Goal: Navigation & Orientation: Find specific page/section

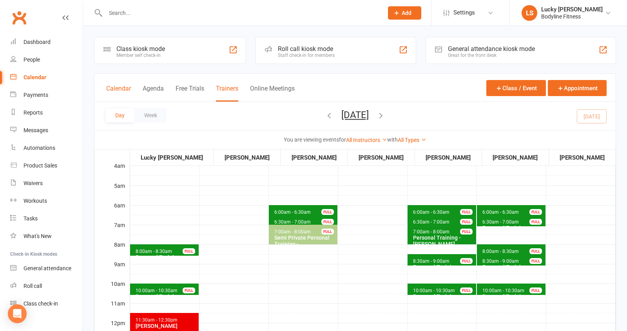
click at [117, 88] on button "Calendar" at bounding box center [118, 93] width 25 height 17
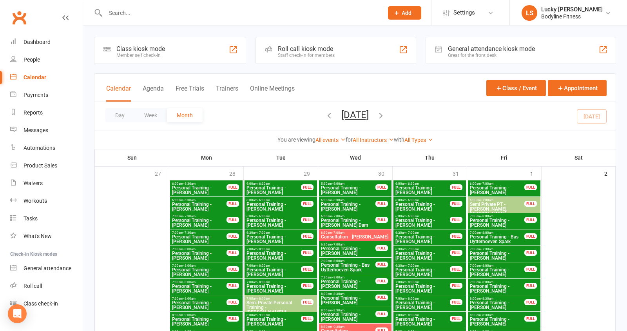
click at [147, 114] on button "Week" at bounding box center [150, 115] width 33 height 14
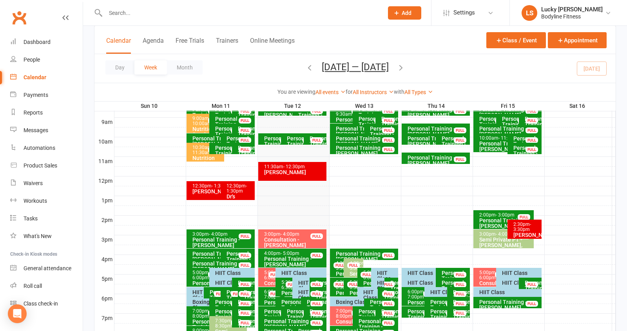
scroll to position [219, 0]
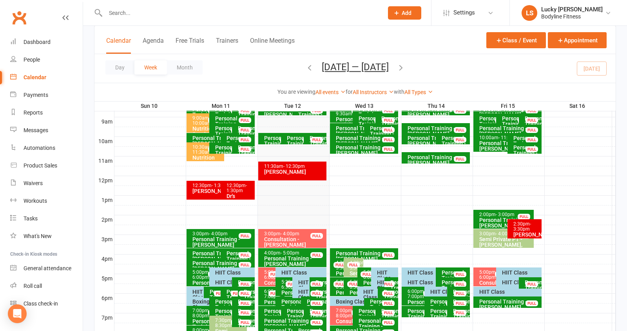
click at [262, 275] on div "5:00pm - 6:00pm Consultation - [PERSON_NAME] FULL" at bounding box center [271, 276] width 26 height 19
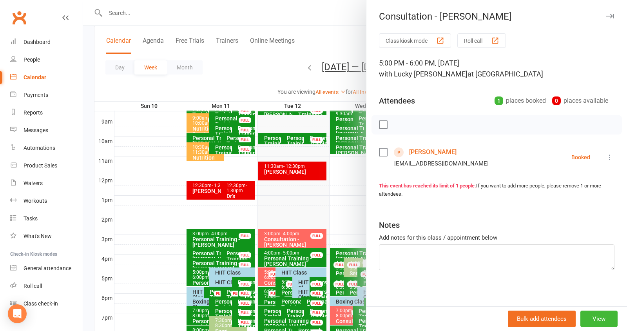
click at [613, 16] on icon "button" at bounding box center [610, 16] width 8 height 5
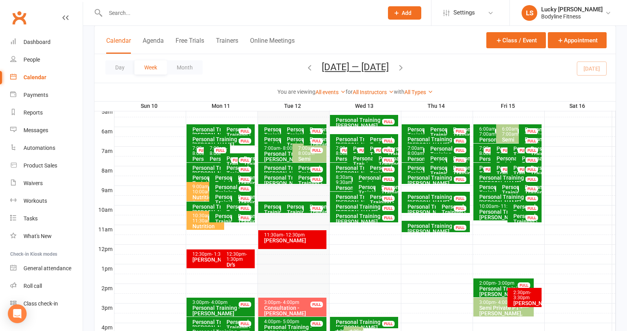
scroll to position [151, 0]
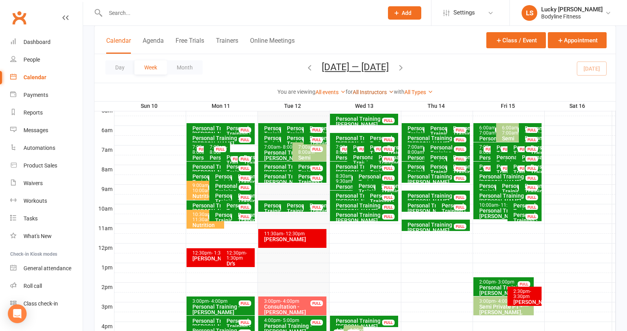
click at [376, 89] on link "All Instructors" at bounding box center [373, 92] width 41 height 6
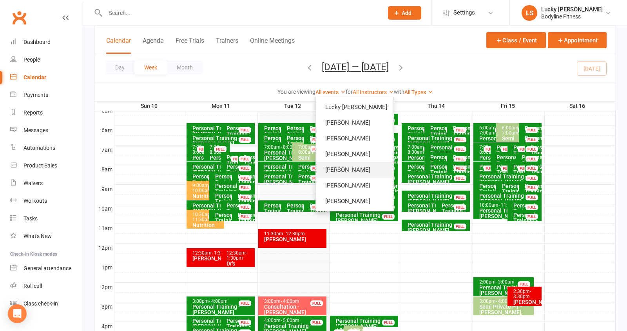
click at [358, 167] on link "[PERSON_NAME]" at bounding box center [355, 170] width 78 height 16
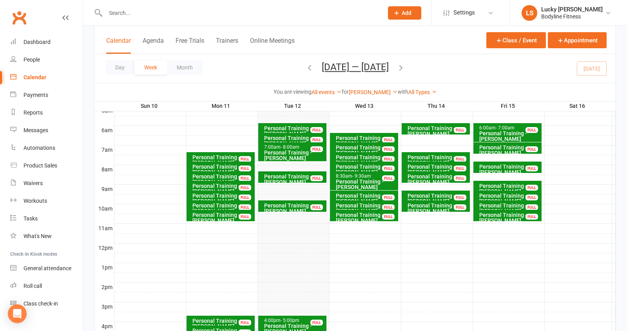
click at [405, 65] on icon "button" at bounding box center [401, 67] width 9 height 9
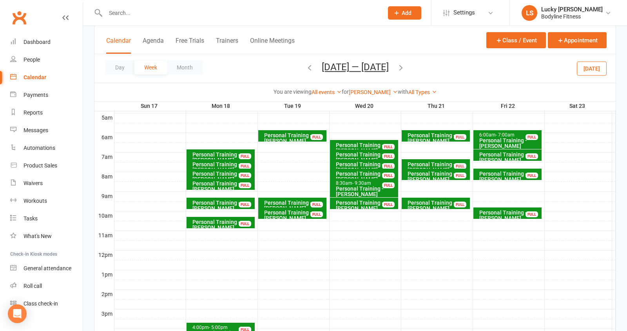
scroll to position [136, 0]
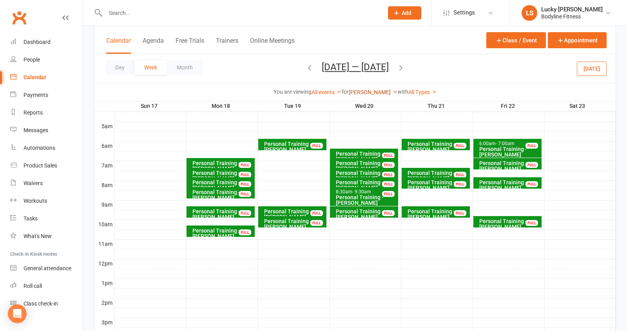
click at [367, 90] on link "[PERSON_NAME]" at bounding box center [373, 92] width 49 height 6
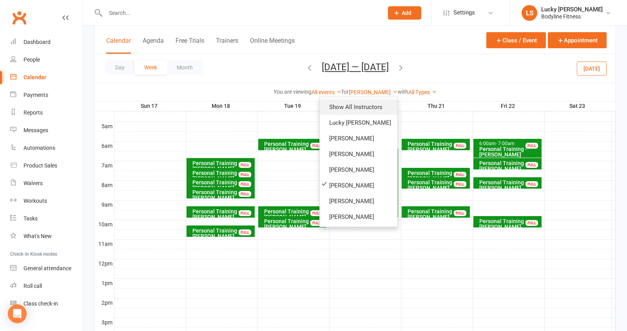
click at [363, 104] on link "Show All Instructors" at bounding box center [359, 107] width 78 height 16
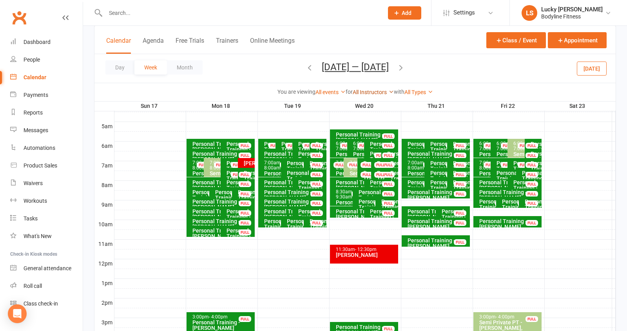
click at [369, 91] on link "All Instructors" at bounding box center [373, 92] width 41 height 6
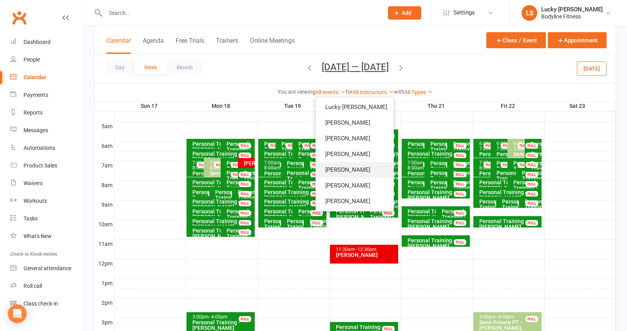
click at [356, 165] on link "[PERSON_NAME]" at bounding box center [355, 170] width 78 height 16
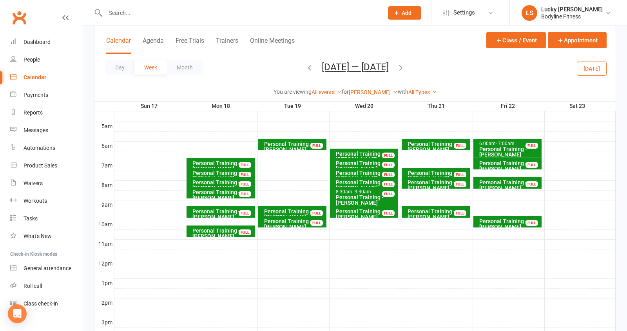
click at [594, 69] on button "[DATE]" at bounding box center [592, 68] width 30 height 14
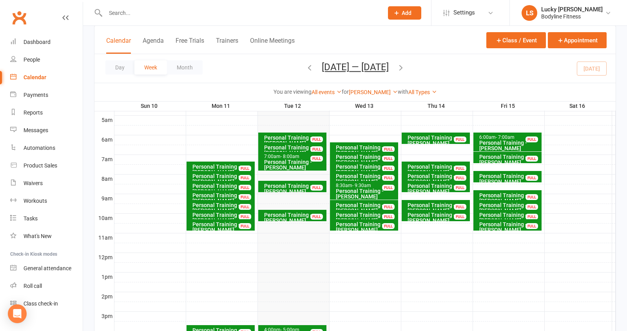
scroll to position [142, 0]
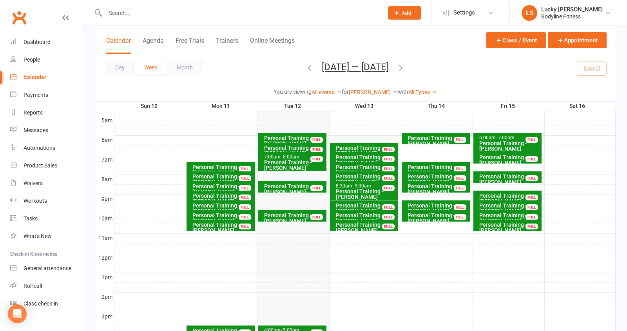
click at [374, 68] on button "[DATE] — [DATE]" at bounding box center [355, 67] width 67 height 11
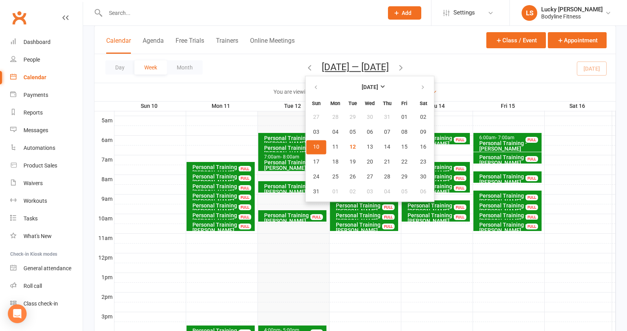
click at [374, 42] on div "Calendar Agenda Free Trials Trainers Online Meetings Class / Event Appointment" at bounding box center [354, 40] width 521 height 28
click at [316, 46] on div "Calendar Agenda Free Trials Trainers Online Meetings Class / Event Appointment" at bounding box center [354, 40] width 521 height 28
click at [594, 11] on link "LS Lucky [PERSON_NAME] Bodyline Fitness" at bounding box center [569, 13] width 94 height 16
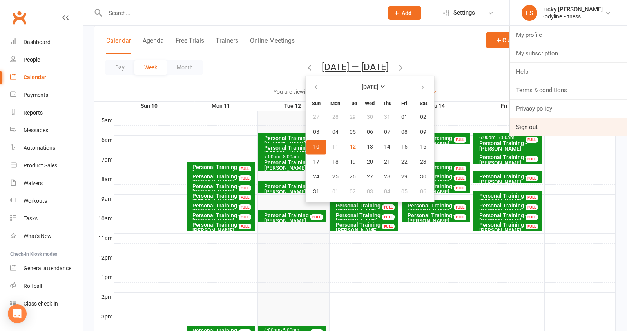
click at [528, 124] on link "Sign out" at bounding box center [568, 127] width 117 height 18
